Goal: Navigation & Orientation: Find specific page/section

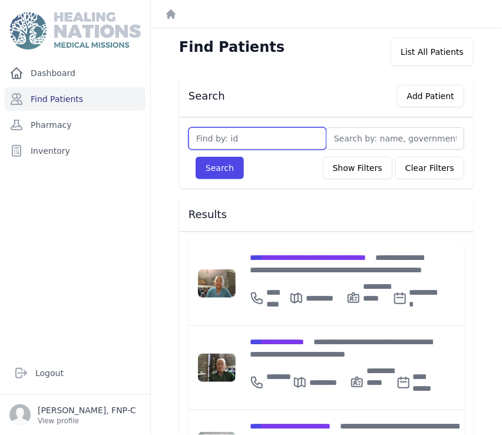
click at [213, 131] on input "text" at bounding box center [258, 138] width 138 height 22
type input "416"
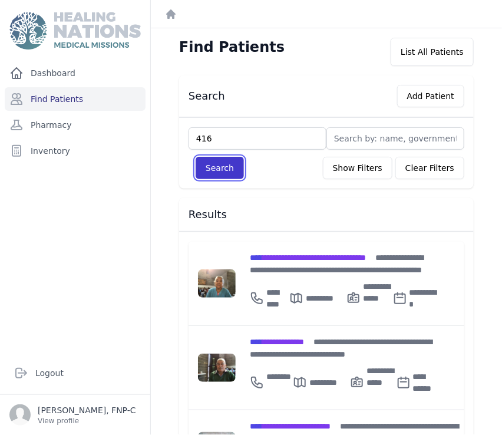
click at [223, 171] on button "Search" at bounding box center [220, 168] width 48 height 22
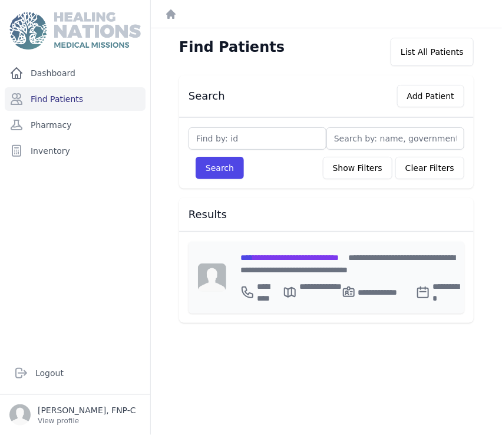
click at [270, 257] on span "**********" at bounding box center [289, 257] width 98 height 8
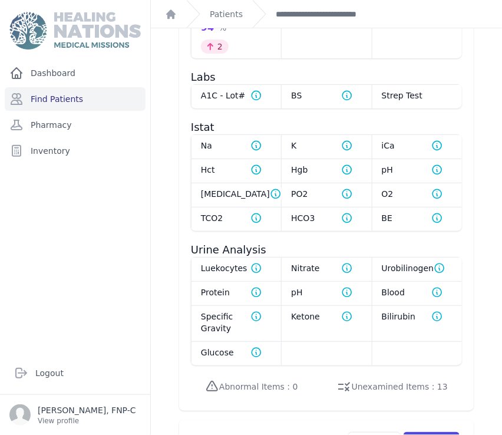
scroll to position [982, 0]
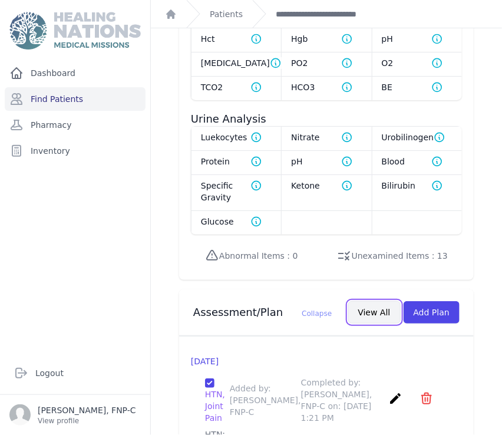
click at [364, 301] on button "View All" at bounding box center [374, 312] width 52 height 22
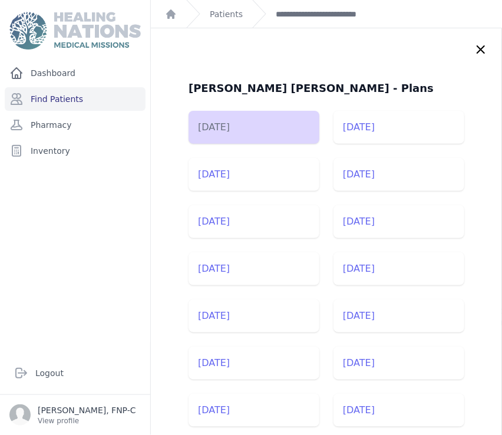
click at [474, 48] on icon at bounding box center [481, 49] width 14 height 14
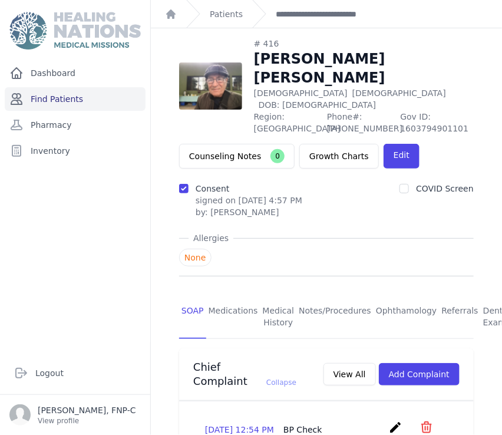
click at [49, 97] on link "Find Patients" at bounding box center [75, 99] width 141 height 24
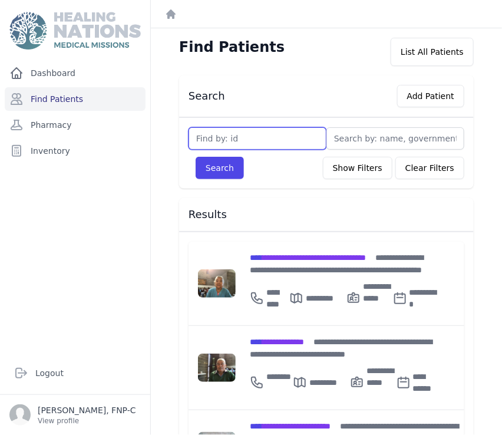
click at [216, 145] on input "text" at bounding box center [258, 138] width 138 height 22
type input "916"
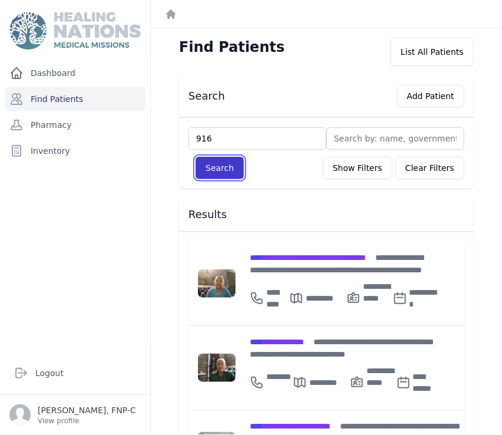
click at [207, 169] on button "Search" at bounding box center [220, 168] width 48 height 22
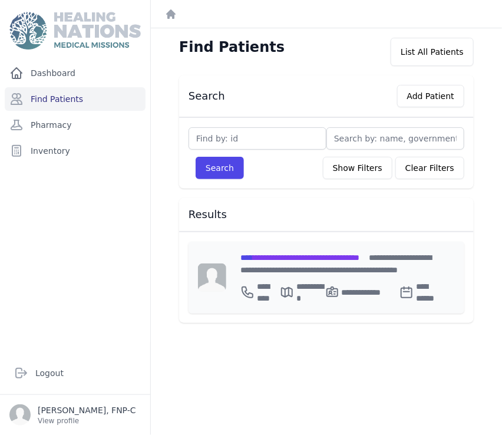
drag, startPoint x: 273, startPoint y: 256, endPoint x: 267, endPoint y: 255, distance: 6.5
click at [273, 256] on span "**********" at bounding box center [299, 257] width 119 height 8
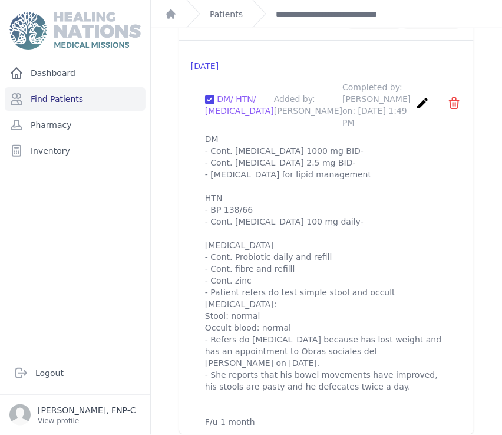
scroll to position [1361, 0]
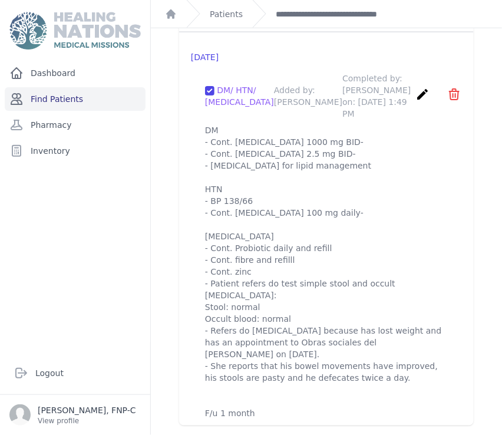
click at [51, 95] on link "Find Patients" at bounding box center [75, 99] width 141 height 24
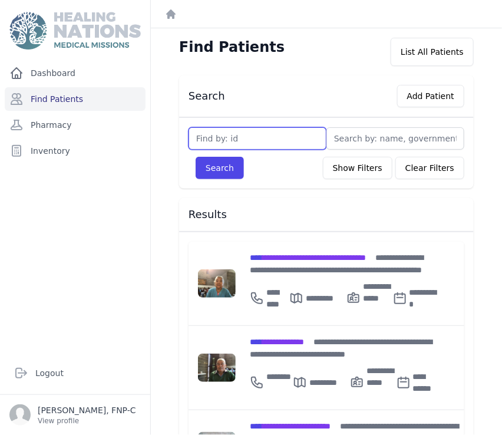
click at [205, 140] on input "text" at bounding box center [258, 138] width 138 height 22
type input "1238"
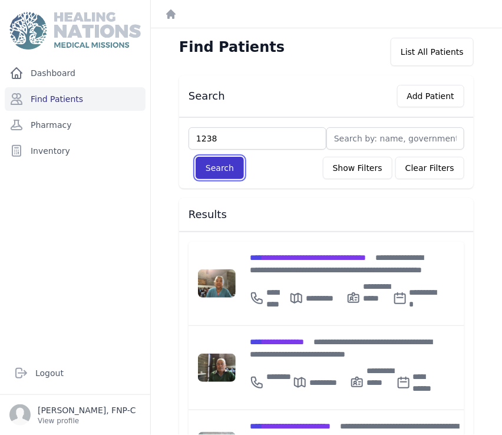
click at [213, 168] on button "Search" at bounding box center [220, 168] width 48 height 22
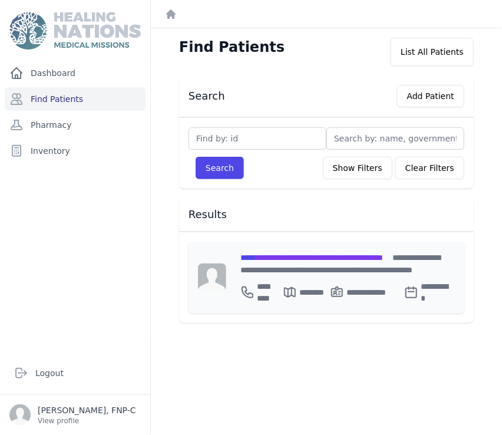
click at [285, 253] on span "**********" at bounding box center [311, 257] width 143 height 8
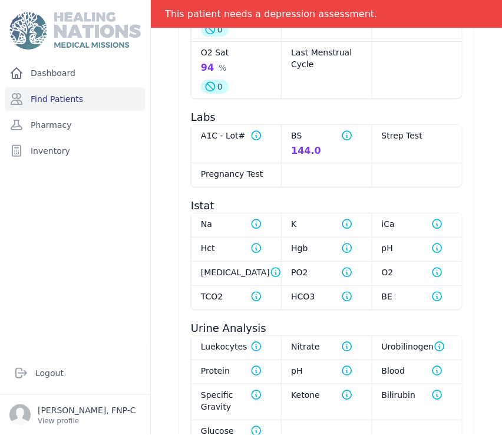
scroll to position [784, 0]
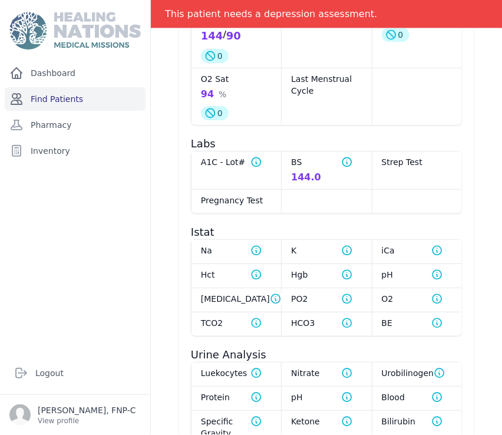
click at [48, 99] on link "Find Patients" at bounding box center [75, 99] width 141 height 24
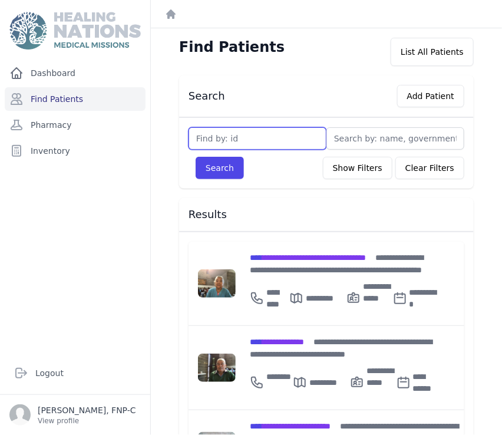
click at [211, 138] on input "text" at bounding box center [258, 138] width 138 height 22
type input "2334"
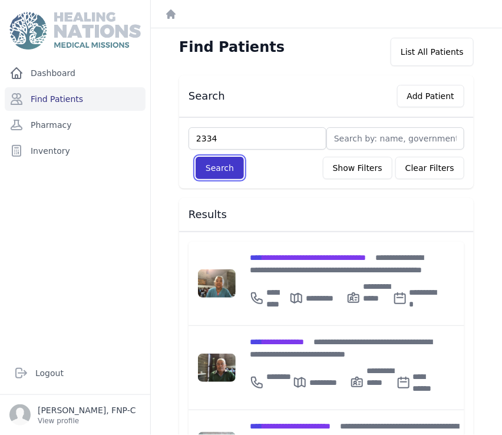
click at [233, 164] on button "Search" at bounding box center [220, 168] width 48 height 22
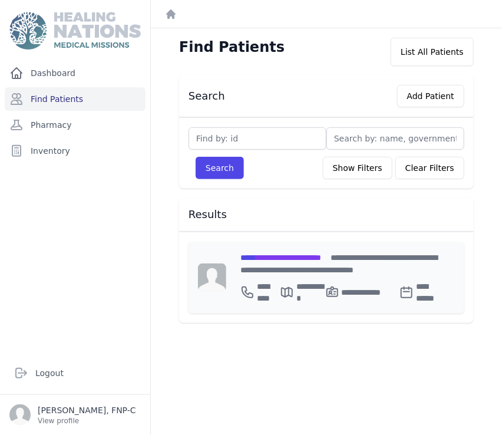
click at [272, 257] on span "**********" at bounding box center [280, 257] width 81 height 8
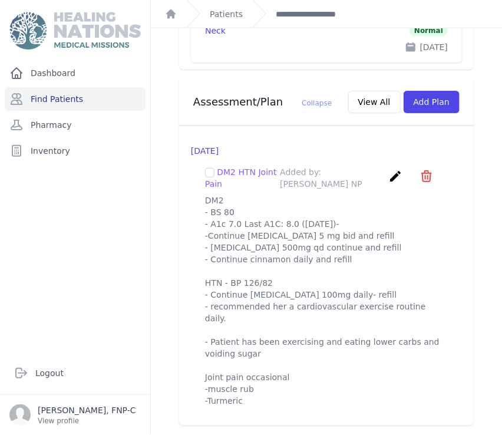
scroll to position [1645, 0]
click at [59, 94] on link "Find Patients" at bounding box center [75, 99] width 141 height 24
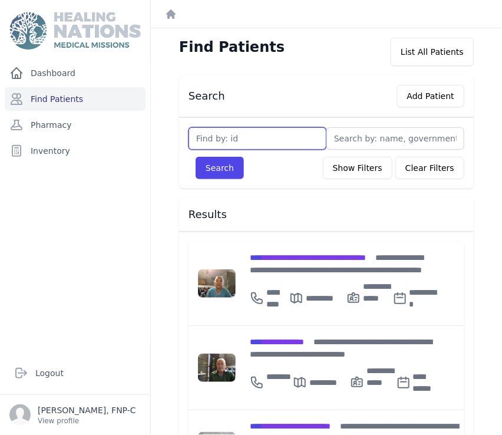
click at [199, 134] on input "text" at bounding box center [258, 138] width 138 height 22
type input "2582"
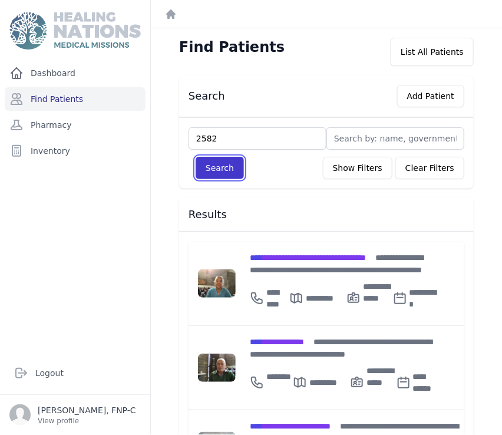
click at [223, 169] on button "Search" at bounding box center [220, 168] width 48 height 22
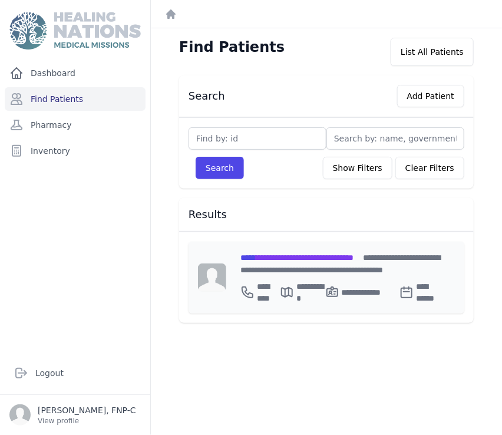
click at [279, 255] on span "**********" at bounding box center [296, 257] width 113 height 8
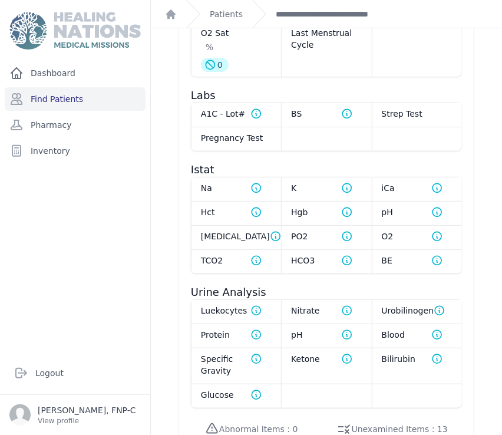
scroll to position [655, 0]
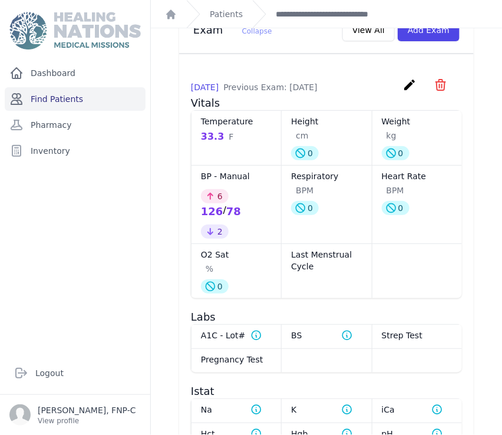
click at [47, 98] on link "Find Patients" at bounding box center [75, 99] width 141 height 24
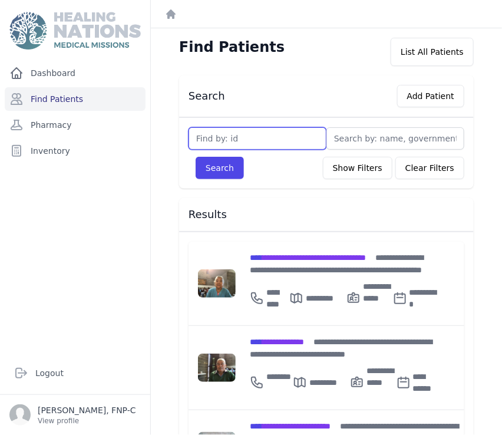
click at [203, 136] on input "text" at bounding box center [258, 138] width 138 height 22
type input "2632"
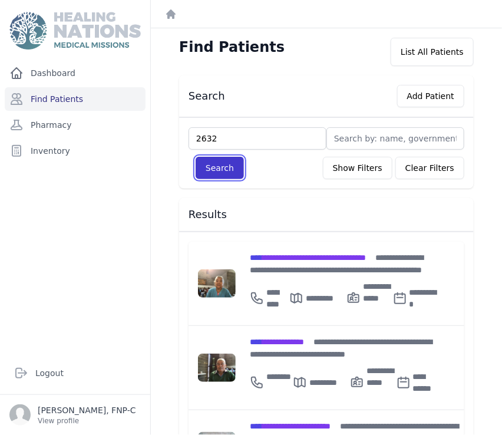
click at [215, 164] on button "Search" at bounding box center [220, 168] width 48 height 22
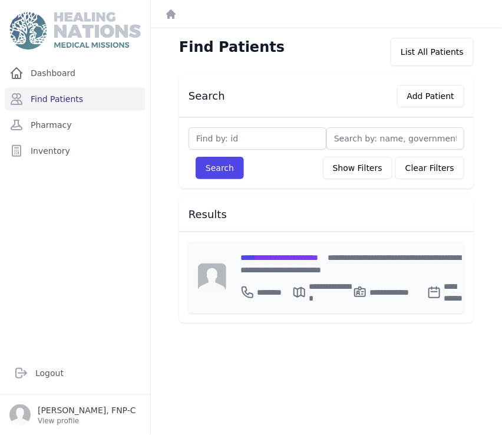
click at [282, 258] on span "**********" at bounding box center [279, 257] width 78 height 8
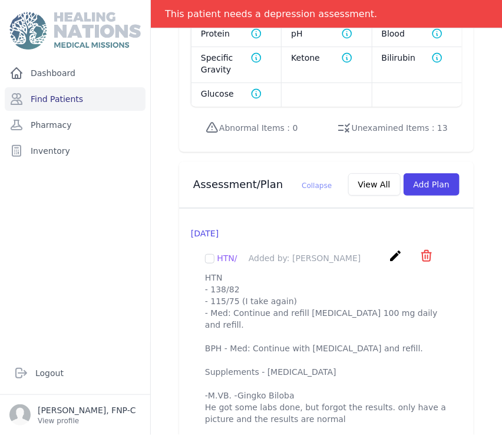
scroll to position [1221, 0]
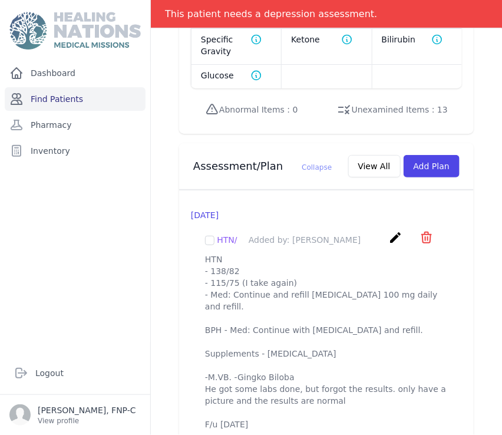
click at [45, 98] on link "Find Patients" at bounding box center [75, 99] width 141 height 24
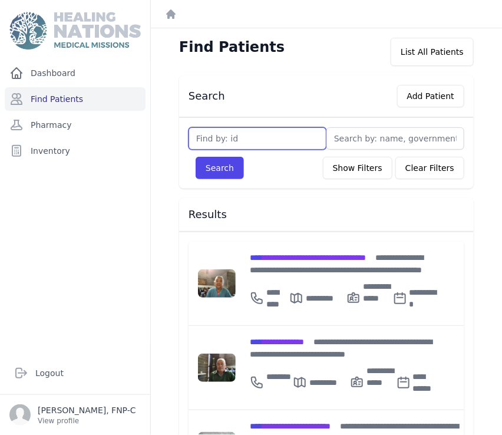
click at [200, 141] on input "text" at bounding box center [258, 138] width 138 height 22
type input "2868"
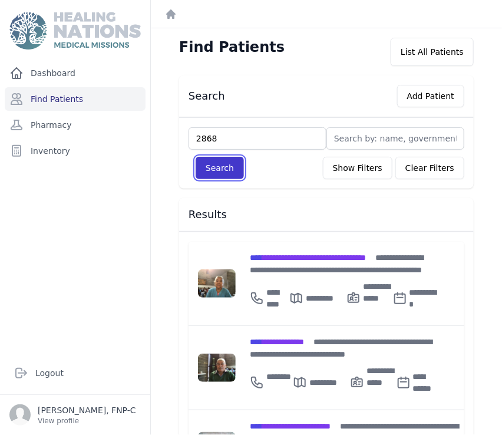
click at [225, 166] on button "Search" at bounding box center [220, 168] width 48 height 22
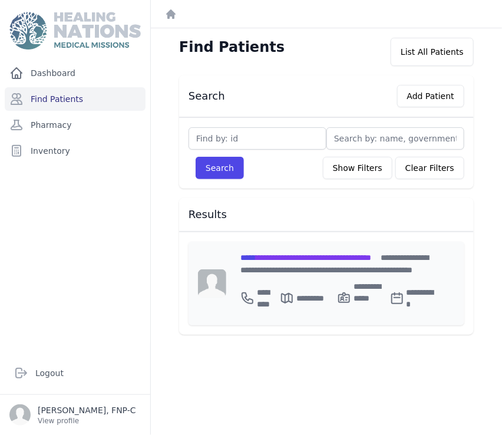
click at [272, 255] on span "**********" at bounding box center [305, 257] width 131 height 8
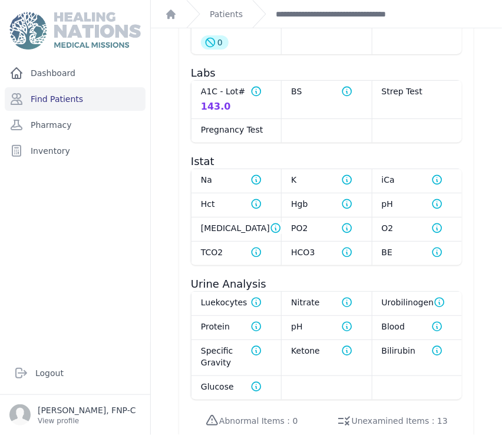
scroll to position [773, 0]
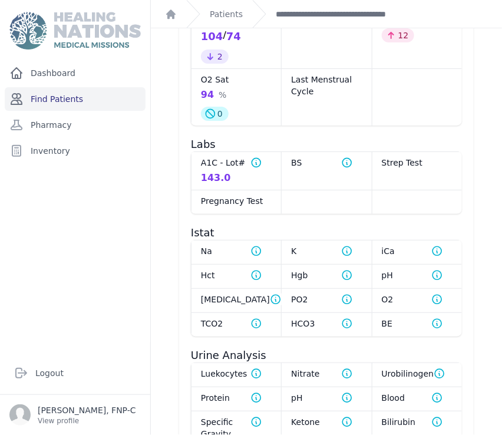
click at [41, 94] on link "Find Patients" at bounding box center [75, 99] width 141 height 24
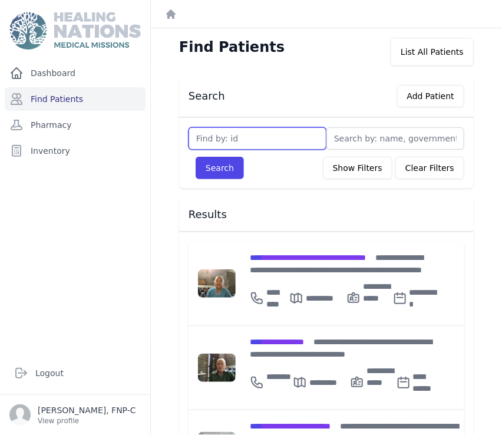
click at [206, 140] on input "text" at bounding box center [258, 138] width 138 height 22
type input "3071"
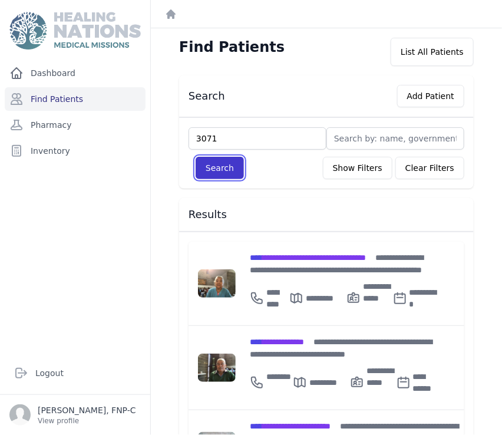
click at [232, 173] on button "Search" at bounding box center [220, 168] width 48 height 22
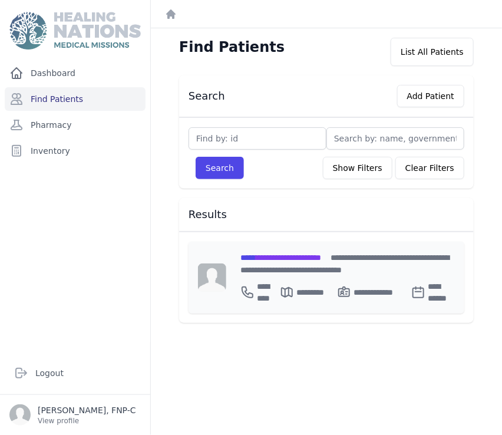
click at [267, 255] on span "**********" at bounding box center [280, 257] width 81 height 8
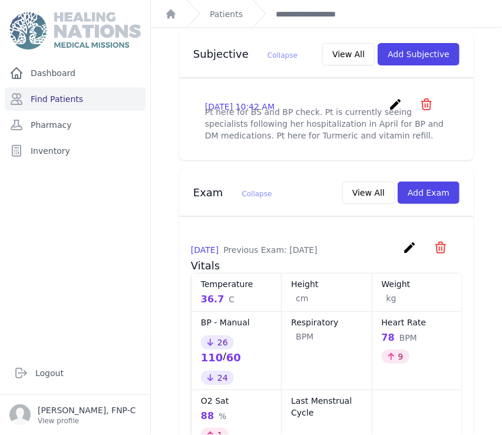
scroll to position [362, 0]
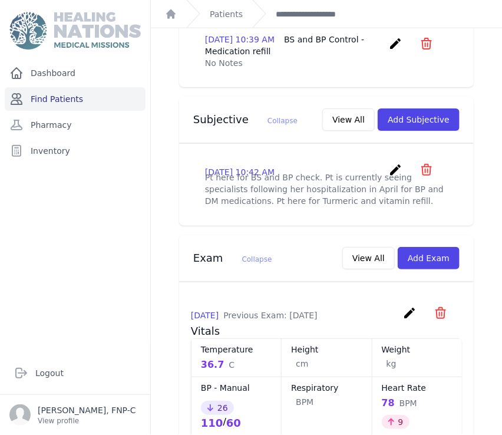
click at [56, 99] on link "Find Patients" at bounding box center [75, 99] width 141 height 24
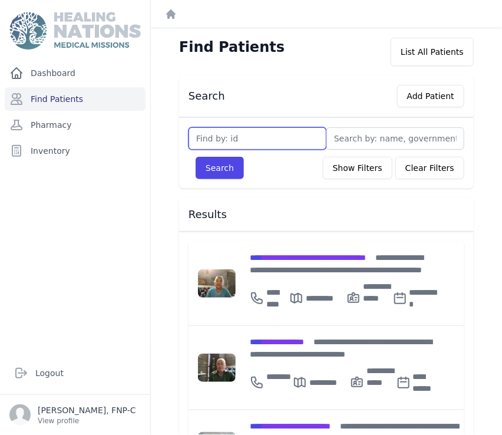
click at [203, 137] on input "text" at bounding box center [258, 138] width 138 height 22
type input "3071"
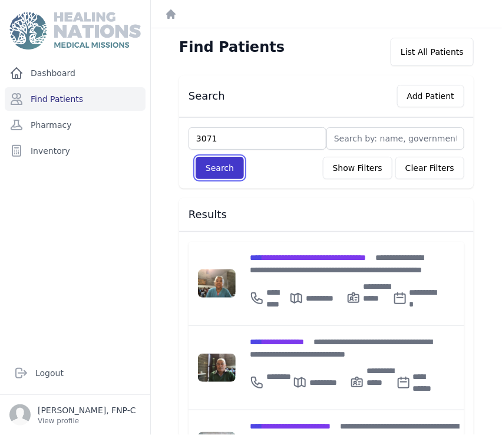
click at [206, 166] on button "Search" at bounding box center [220, 168] width 48 height 22
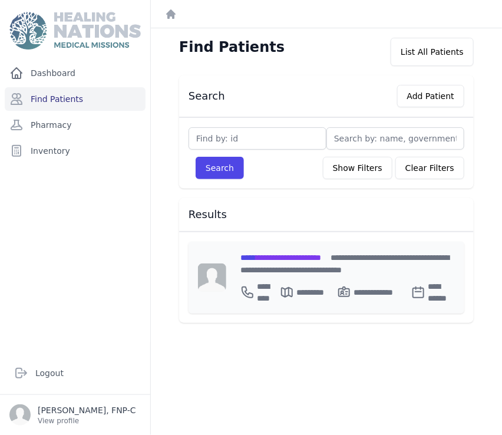
click at [269, 258] on span "**********" at bounding box center [280, 257] width 81 height 8
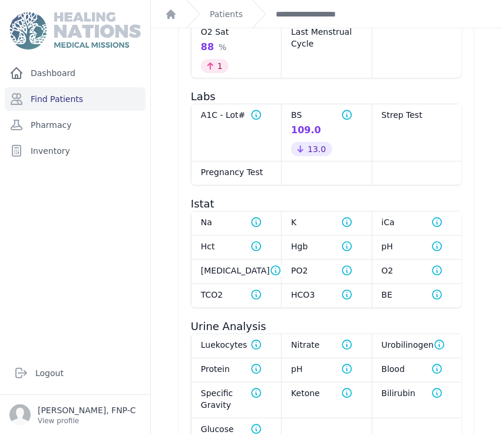
scroll to position [493, 0]
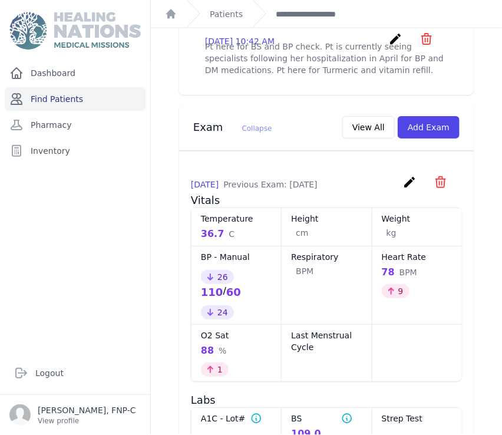
click at [58, 96] on link "Find Patients" at bounding box center [75, 99] width 141 height 24
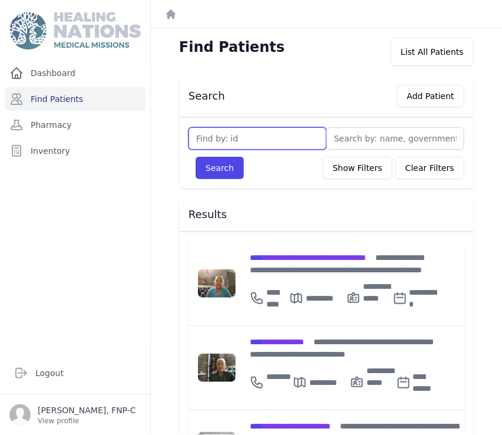
click at [199, 137] on input "text" at bounding box center [258, 138] width 138 height 22
type input "3145"
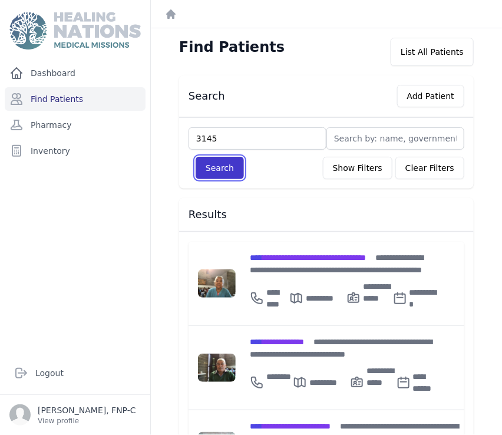
click at [208, 166] on button "Search" at bounding box center [220, 168] width 48 height 22
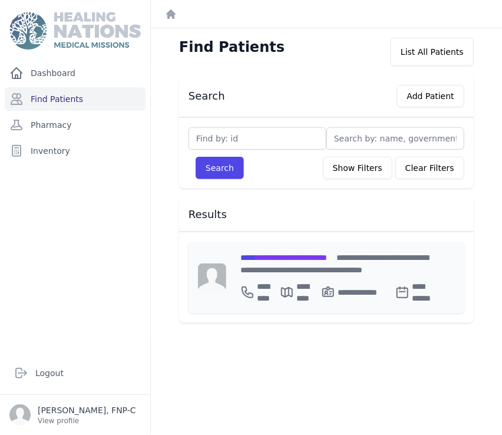
click at [288, 258] on span "**********" at bounding box center [283, 257] width 87 height 8
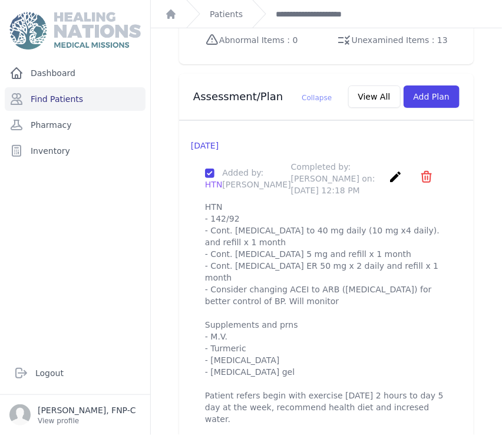
scroll to position [1210, 0]
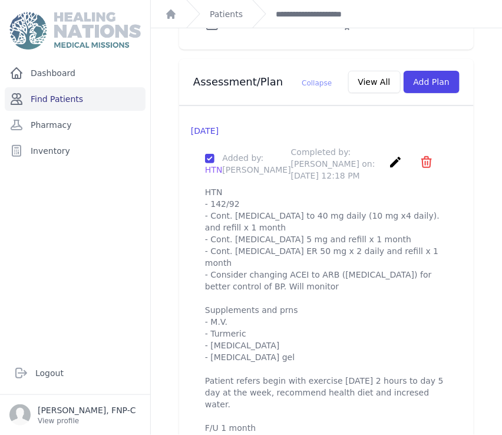
click at [40, 95] on link "Find Patients" at bounding box center [75, 99] width 141 height 24
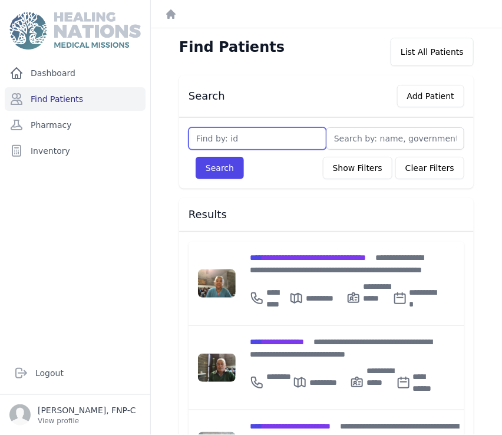
click at [203, 140] on input "text" at bounding box center [258, 138] width 138 height 22
type input "3323"
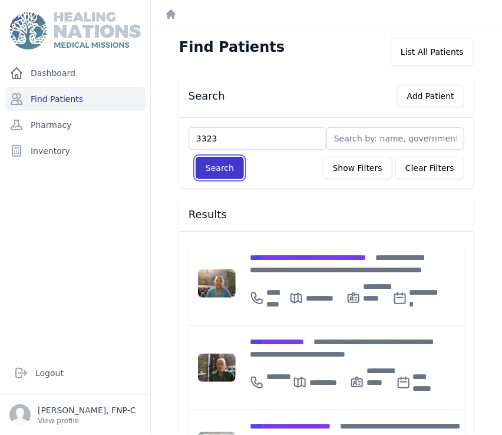
click at [214, 168] on button "Search" at bounding box center [220, 168] width 48 height 22
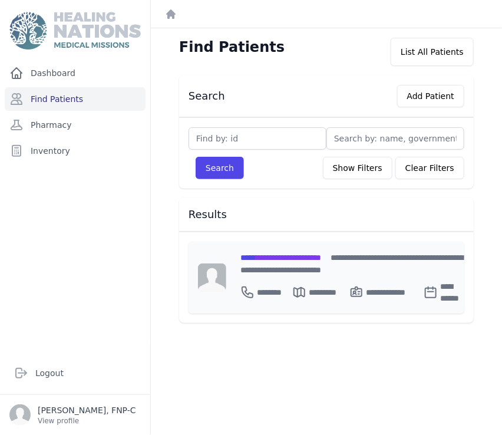
click at [292, 256] on span "**********" at bounding box center [280, 257] width 81 height 8
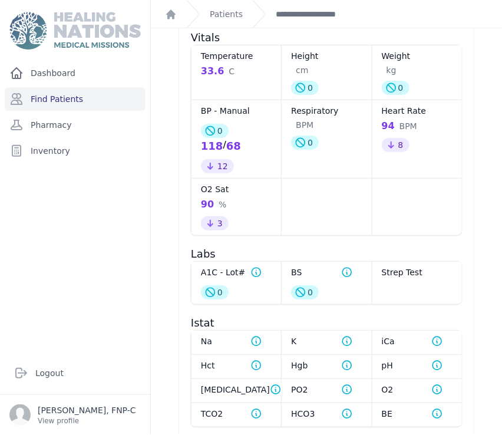
scroll to position [646, 0]
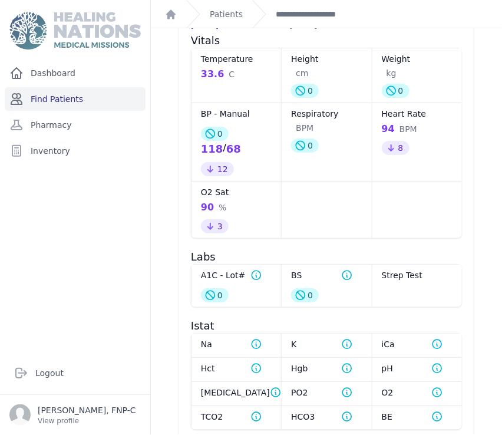
click at [71, 95] on link "Find Patients" at bounding box center [75, 99] width 141 height 24
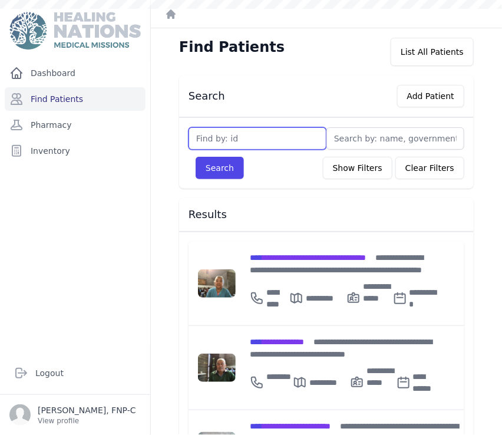
click at [204, 136] on input "text" at bounding box center [258, 138] width 138 height 22
type input "3442"
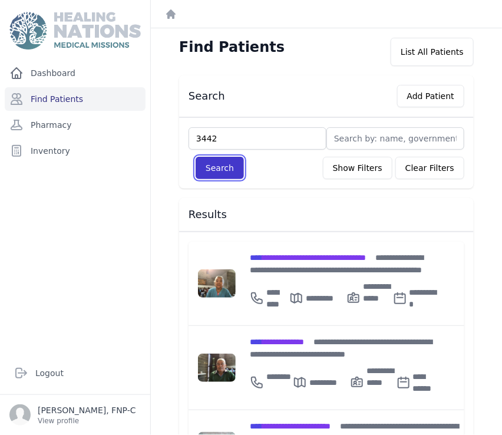
click at [207, 169] on button "Search" at bounding box center [220, 168] width 48 height 22
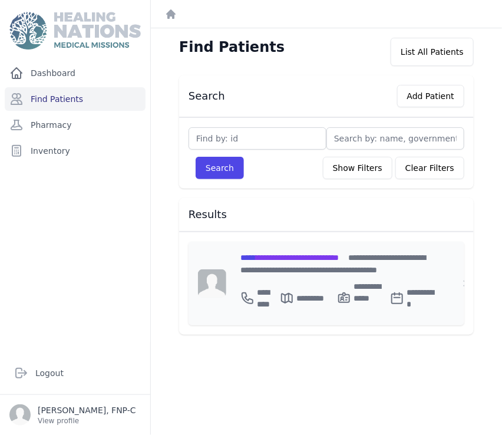
click at [278, 254] on span "**********" at bounding box center [289, 257] width 98 height 8
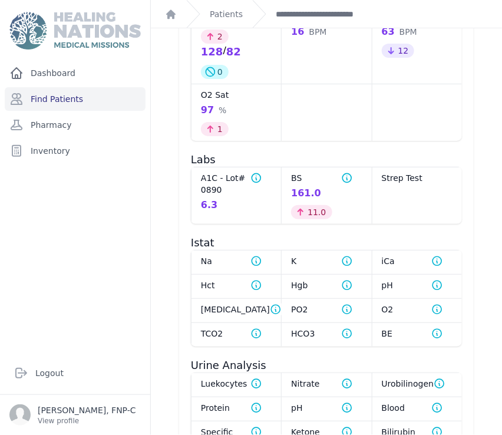
scroll to position [720, 0]
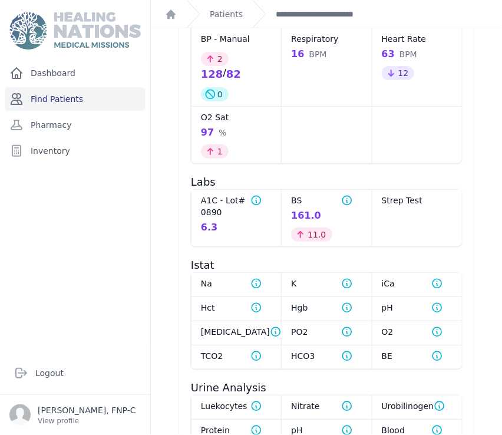
click at [51, 100] on link "Find Patients" at bounding box center [75, 99] width 141 height 24
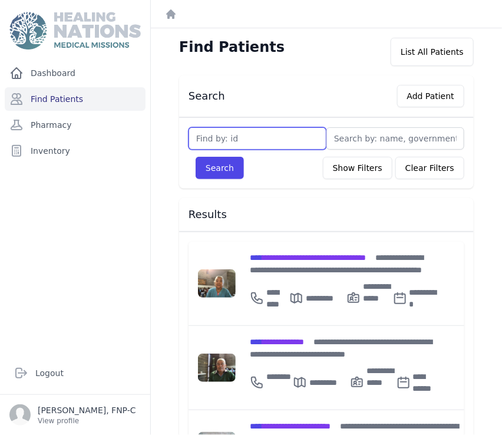
click at [197, 137] on input "text" at bounding box center [258, 138] width 138 height 22
type input "3570"
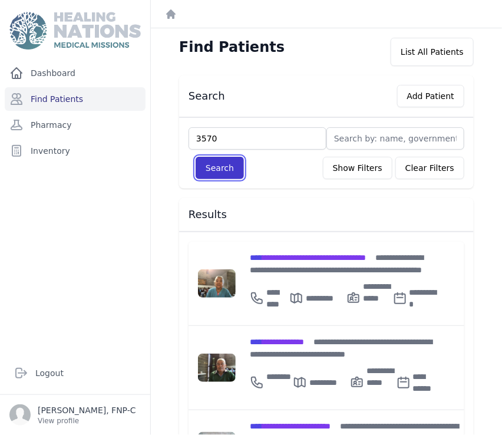
click at [226, 171] on button "Search" at bounding box center [220, 168] width 48 height 22
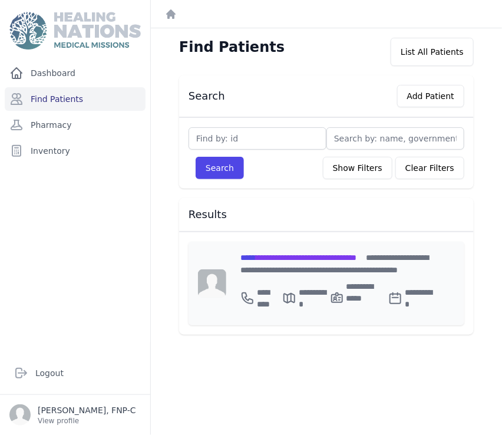
click at [276, 253] on span "**********" at bounding box center [298, 257] width 116 height 8
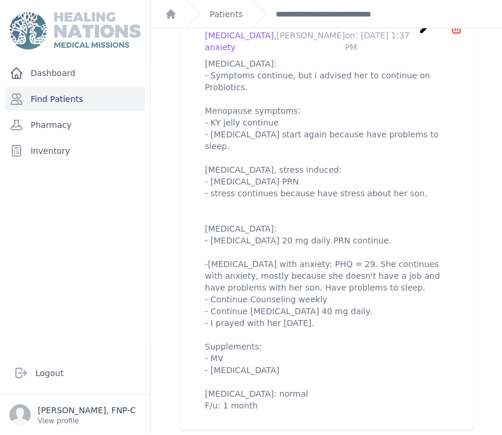
scroll to position [1529, 0]
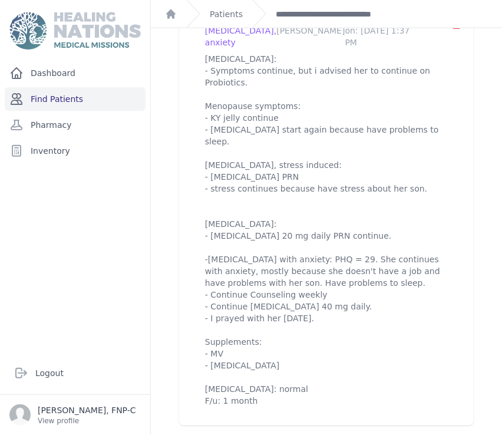
click at [37, 101] on link "Find Patients" at bounding box center [75, 99] width 141 height 24
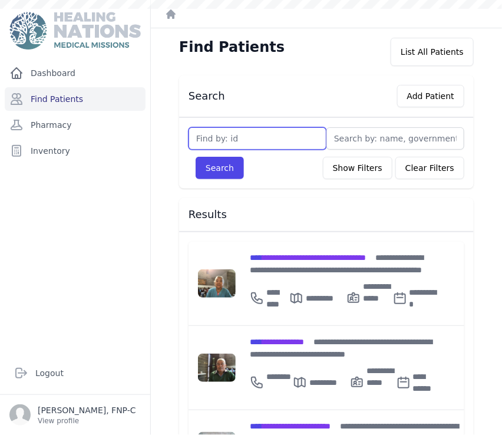
click at [212, 138] on input "text" at bounding box center [258, 138] width 138 height 22
type input "3689"
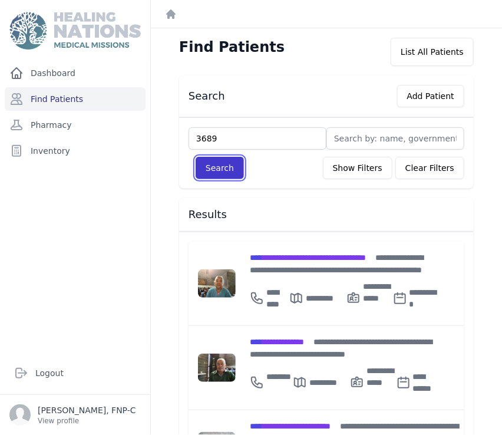
click at [208, 166] on button "Search" at bounding box center [220, 168] width 48 height 22
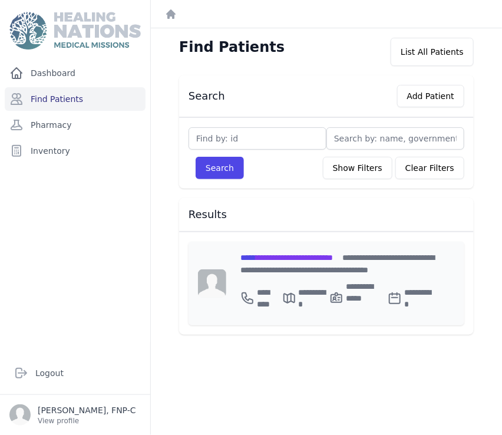
click at [310, 255] on span "**********" at bounding box center [286, 257] width 93 height 8
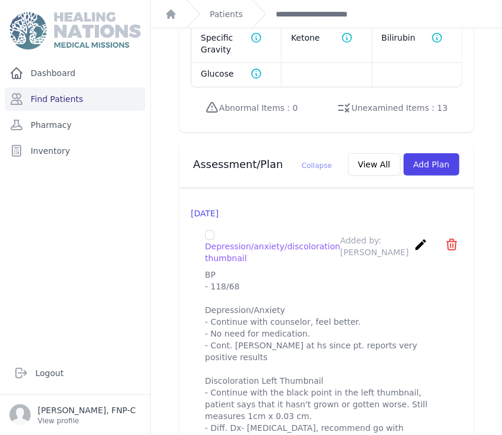
scroll to position [1218, 0]
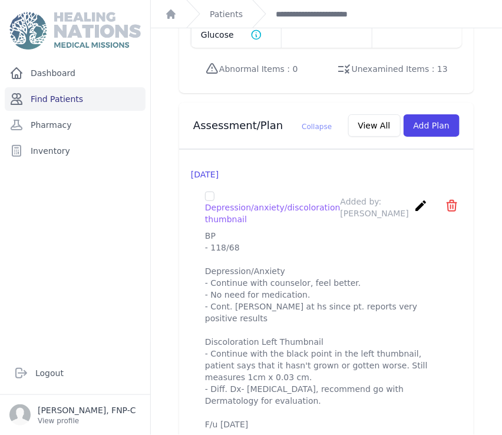
click at [36, 100] on link "Find Patients" at bounding box center [75, 99] width 141 height 24
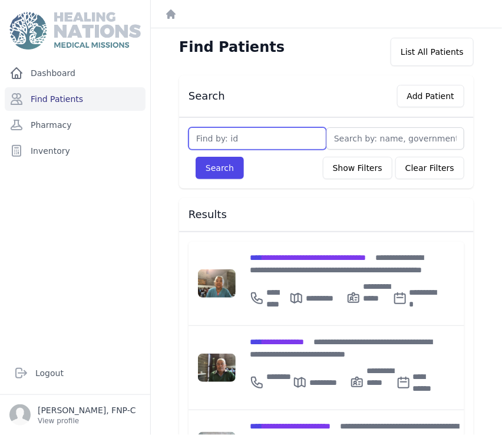
click at [212, 136] on input "text" at bounding box center [258, 138] width 138 height 22
type input "3702"
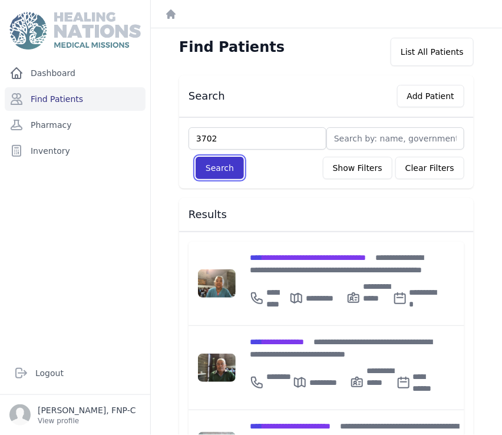
click at [222, 172] on button "Search" at bounding box center [220, 168] width 48 height 22
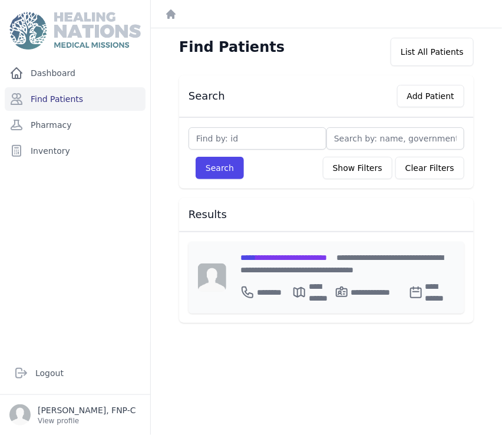
click at [273, 256] on span "**********" at bounding box center [283, 257] width 87 height 8
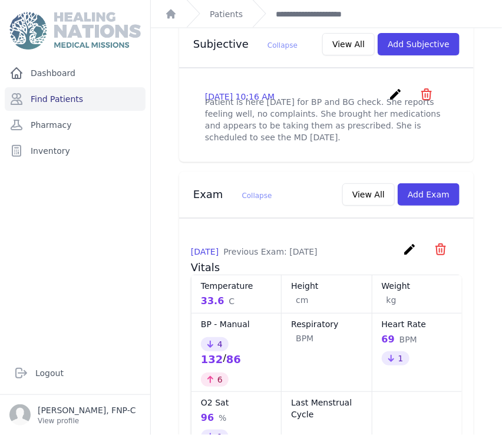
scroll to position [434, 0]
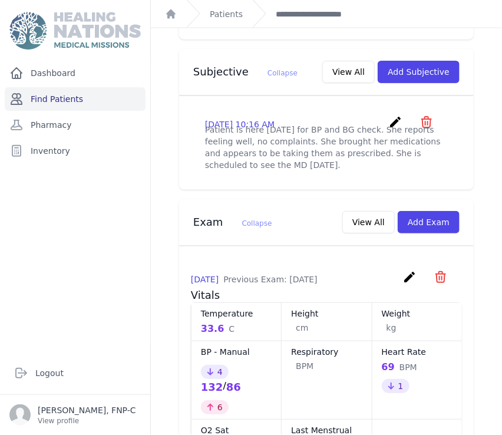
click at [68, 97] on link "Find Patients" at bounding box center [75, 99] width 141 height 24
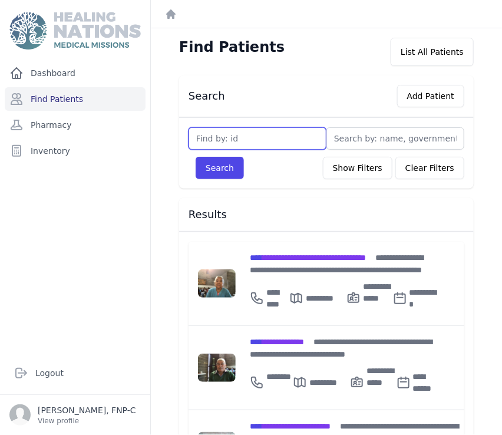
click at [199, 140] on input "text" at bounding box center [258, 138] width 138 height 22
type input "3752"
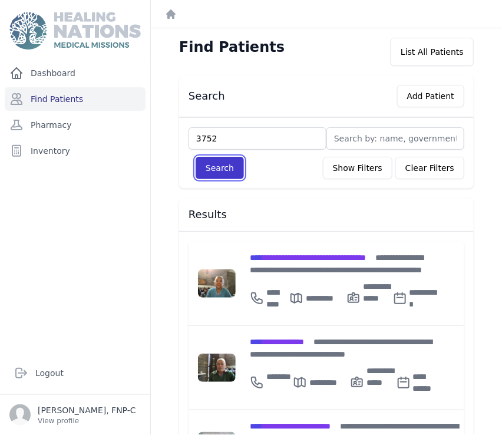
click at [212, 170] on button "Search" at bounding box center [220, 168] width 48 height 22
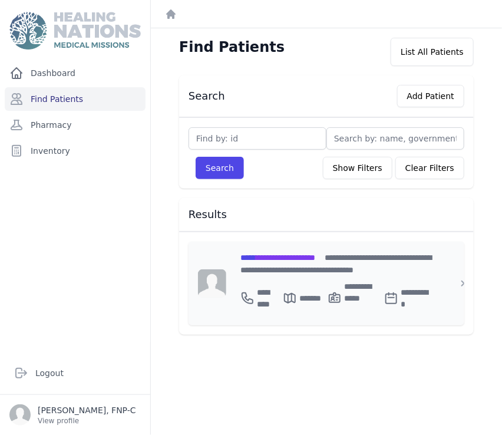
click at [278, 255] on span "**********" at bounding box center [277, 257] width 75 height 8
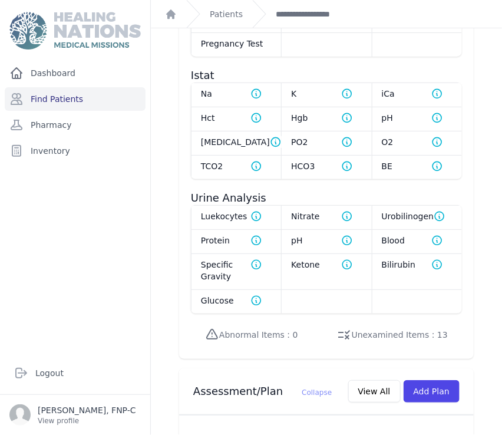
scroll to position [961, 0]
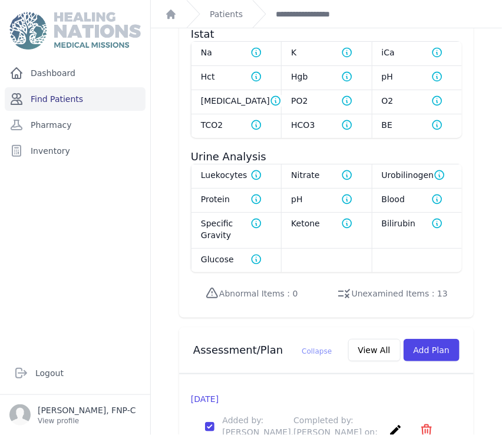
click at [60, 100] on link "Find Patients" at bounding box center [75, 99] width 141 height 24
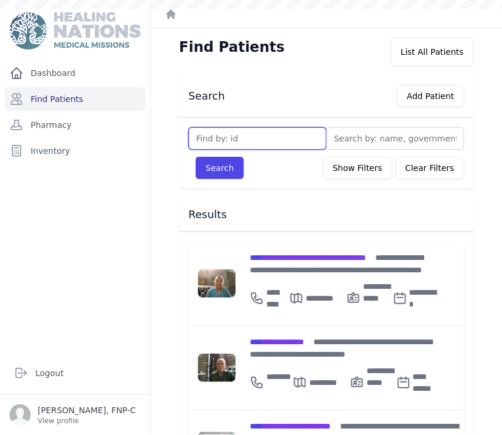
drag, startPoint x: 0, startPoint y: 0, endPoint x: 207, endPoint y: 139, distance: 249.3
click at [207, 139] on input "text" at bounding box center [258, 138] width 138 height 22
type input "3787"
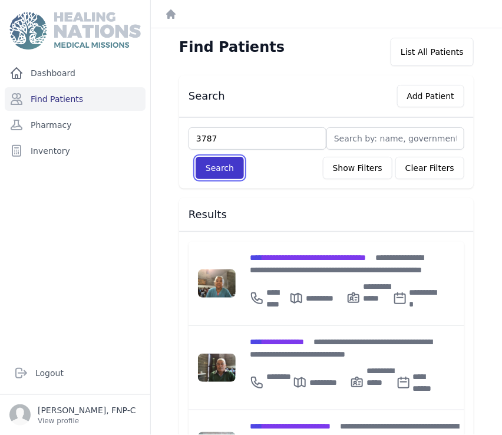
click at [222, 166] on button "Search" at bounding box center [220, 168] width 48 height 22
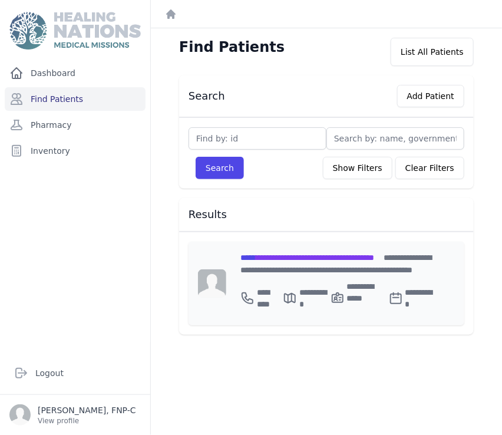
click at [272, 253] on span "**********" at bounding box center [307, 257] width 134 height 8
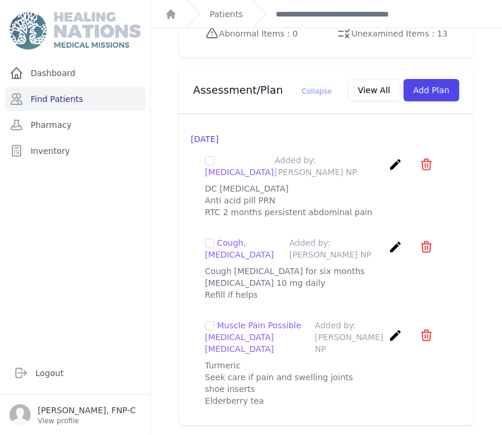
scroll to position [1254, 0]
click at [62, 98] on link "Find Patients" at bounding box center [75, 99] width 141 height 24
